Goal: Information Seeking & Learning: Learn about a topic

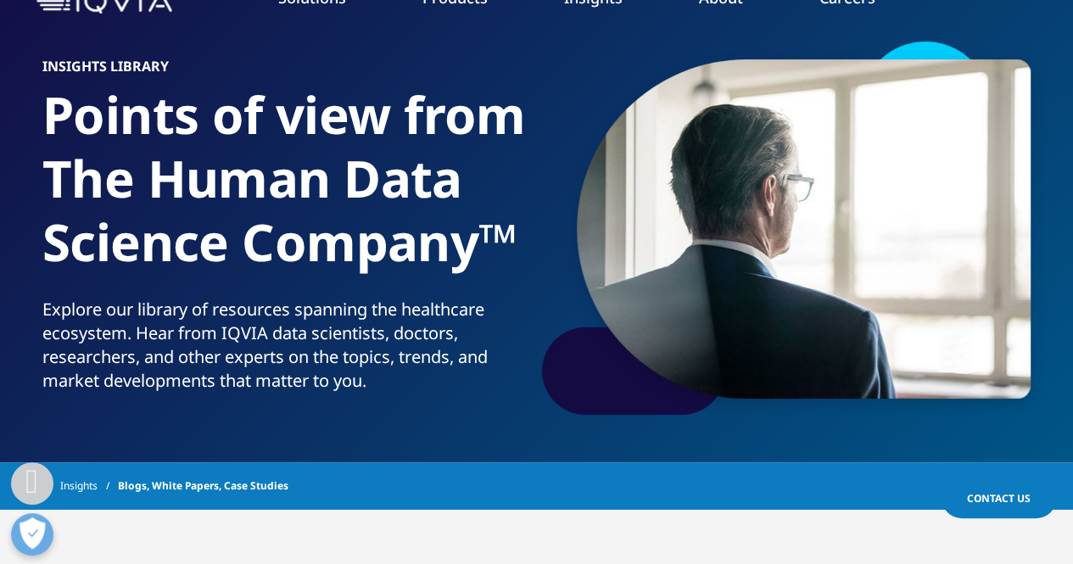
scroll to position [339, 0]
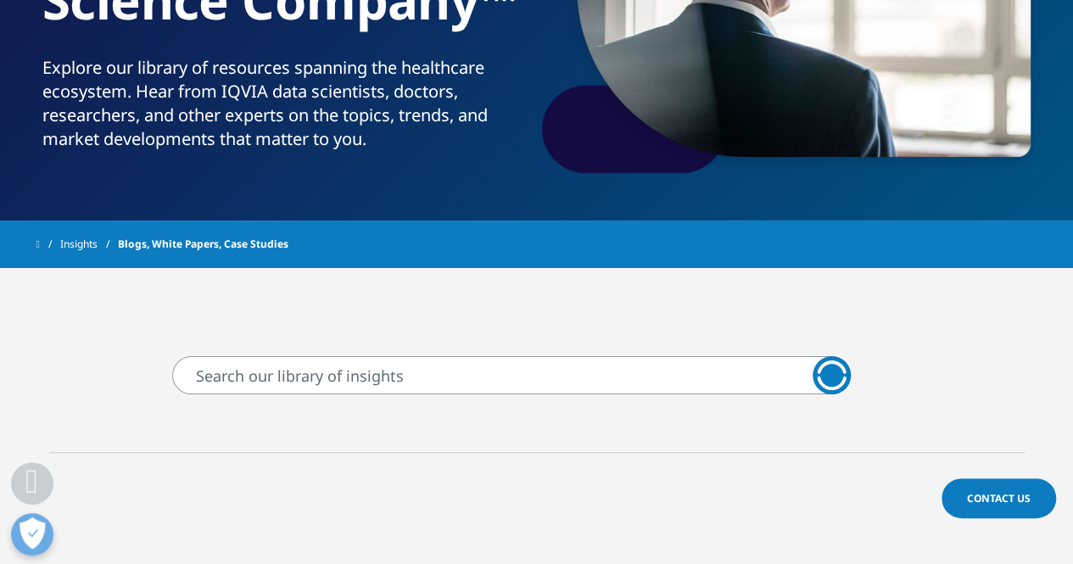
click at [276, 371] on input "Search" at bounding box center [511, 375] width 678 height 38
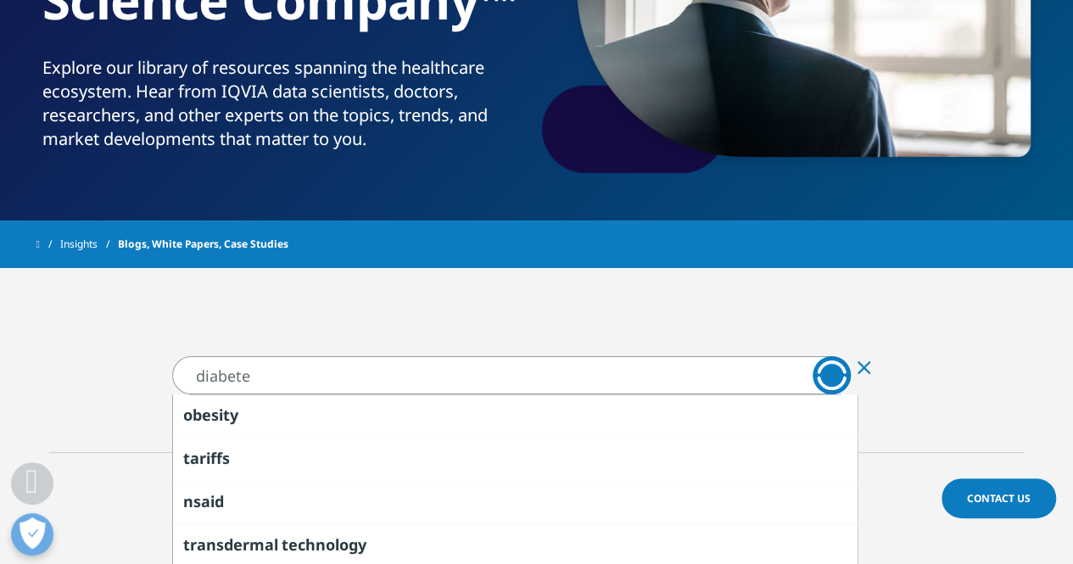
type input "diabete"
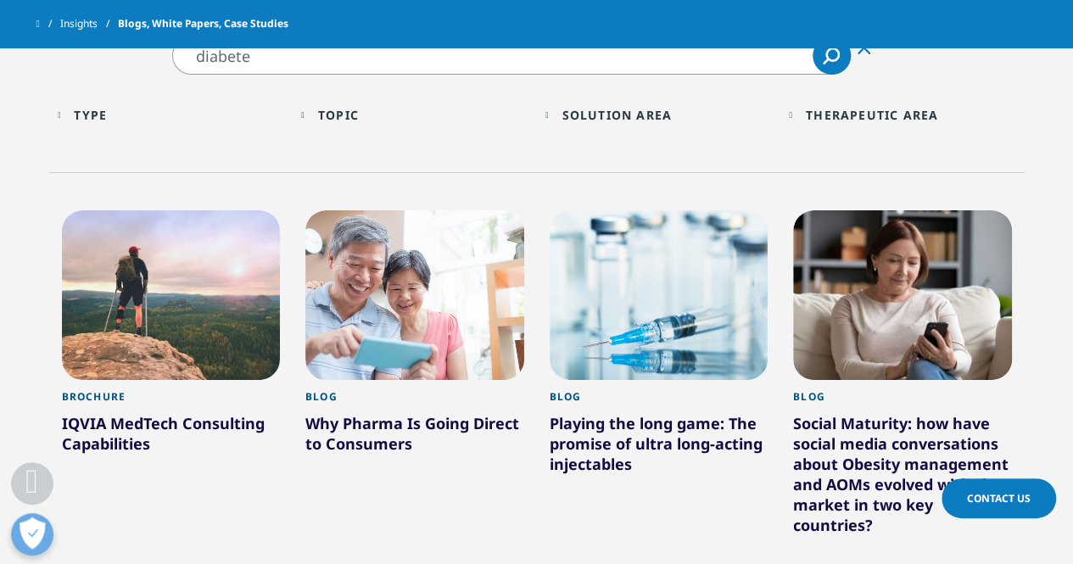
scroll to position [509, 0]
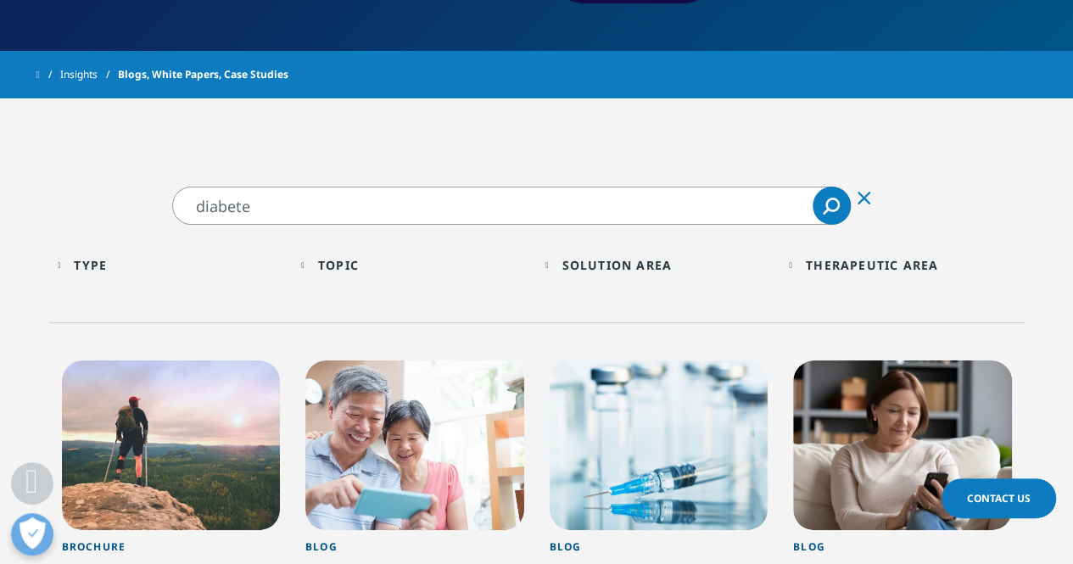
click at [139, 267] on div "Type Loading" at bounding box center [179, 265] width 210 height 16
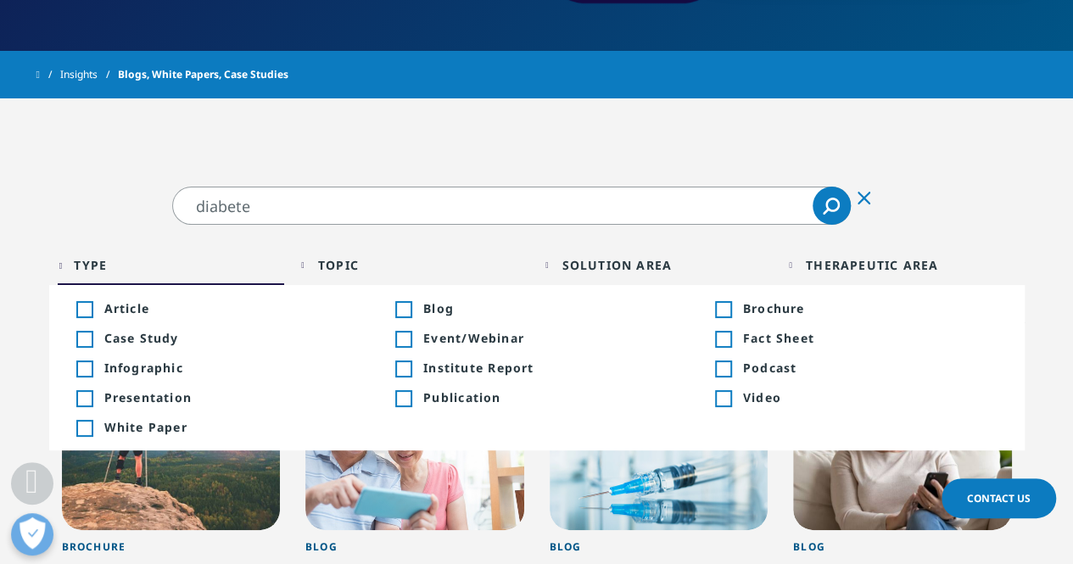
click at [694, 241] on div "Type Loading Clear Or/And Operator Toggle Article 7 Toggle Toggle Blog 153 Togg…" at bounding box center [536, 274] width 975 height 98
